Goal: Information Seeking & Learning: Learn about a topic

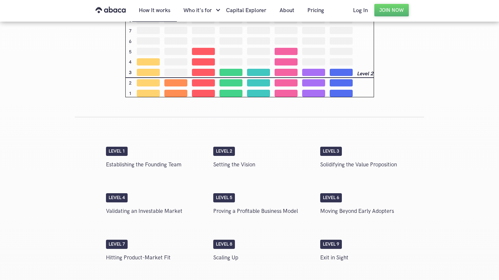
scroll to position [991, 0]
click at [317, 11] on link "Pricing" at bounding box center [316, 10] width 30 height 22
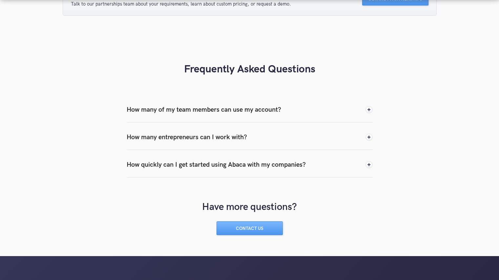
scroll to position [645, 0]
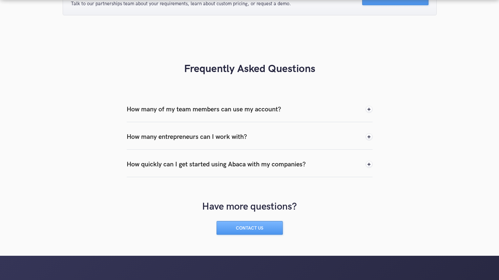
click at [219, 110] on div "How many of my team members can use my account?" at bounding box center [204, 110] width 155 height 10
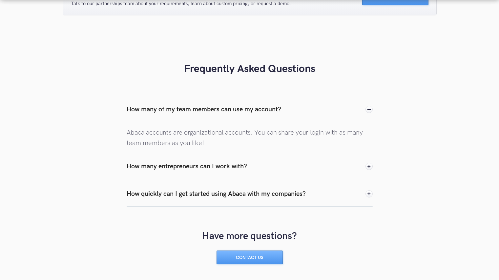
click at [243, 171] on div "How many entrepreneurs can I work with?" at bounding box center [187, 167] width 120 height 10
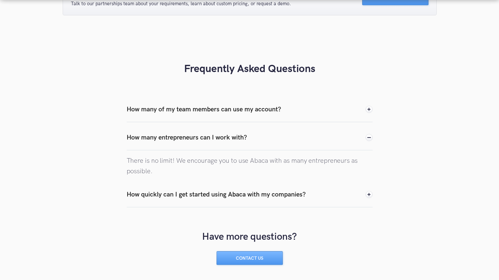
click at [239, 199] on div "How quickly can I get started using Abaca with my companies?" at bounding box center [216, 195] width 179 height 10
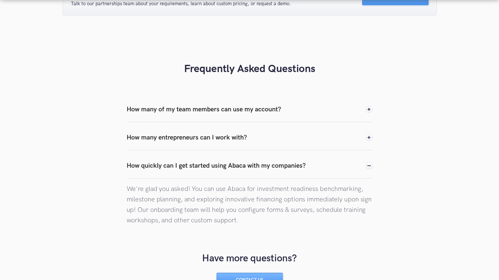
click at [231, 134] on div "How many entrepreneurs can I work with?" at bounding box center [187, 138] width 120 height 10
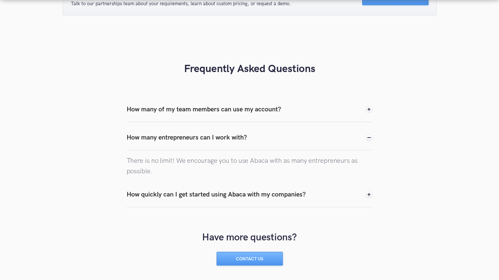
click at [230, 189] on div "How quickly can I get started using Abaca with my companies?" at bounding box center [250, 195] width 246 height 26
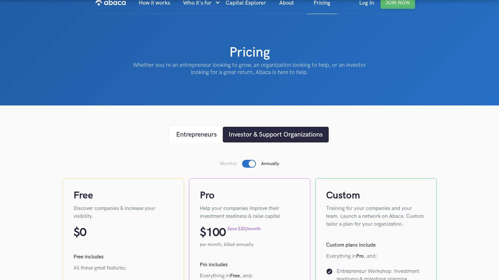
scroll to position [0, 0]
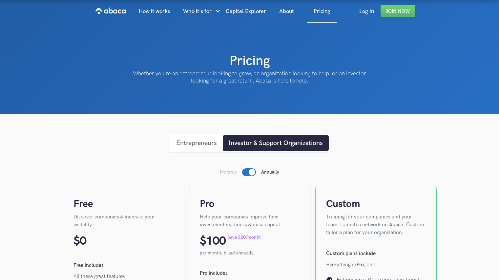
click at [202, 146] on div "Entrepreneurs" at bounding box center [196, 143] width 41 height 10
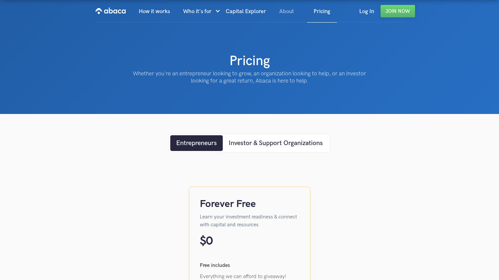
click at [282, 12] on link "About" at bounding box center [287, 11] width 28 height 22
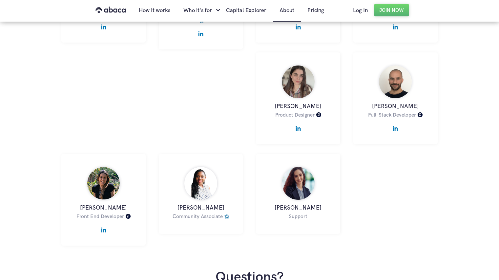
scroll to position [412, 0]
